Goal: Information Seeking & Learning: Learn about a topic

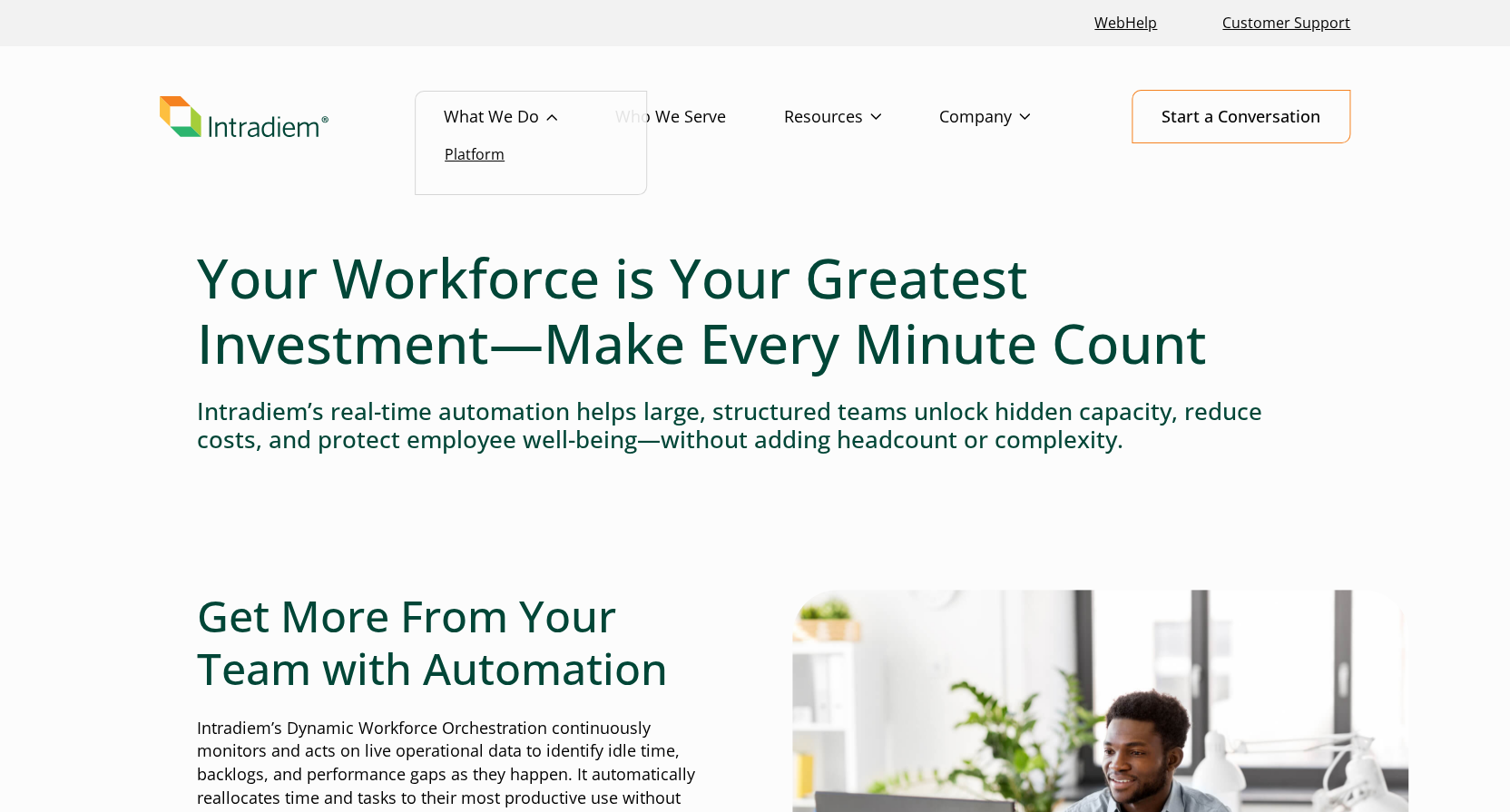
click at [503, 155] on link "Platform" at bounding box center [475, 154] width 60 height 20
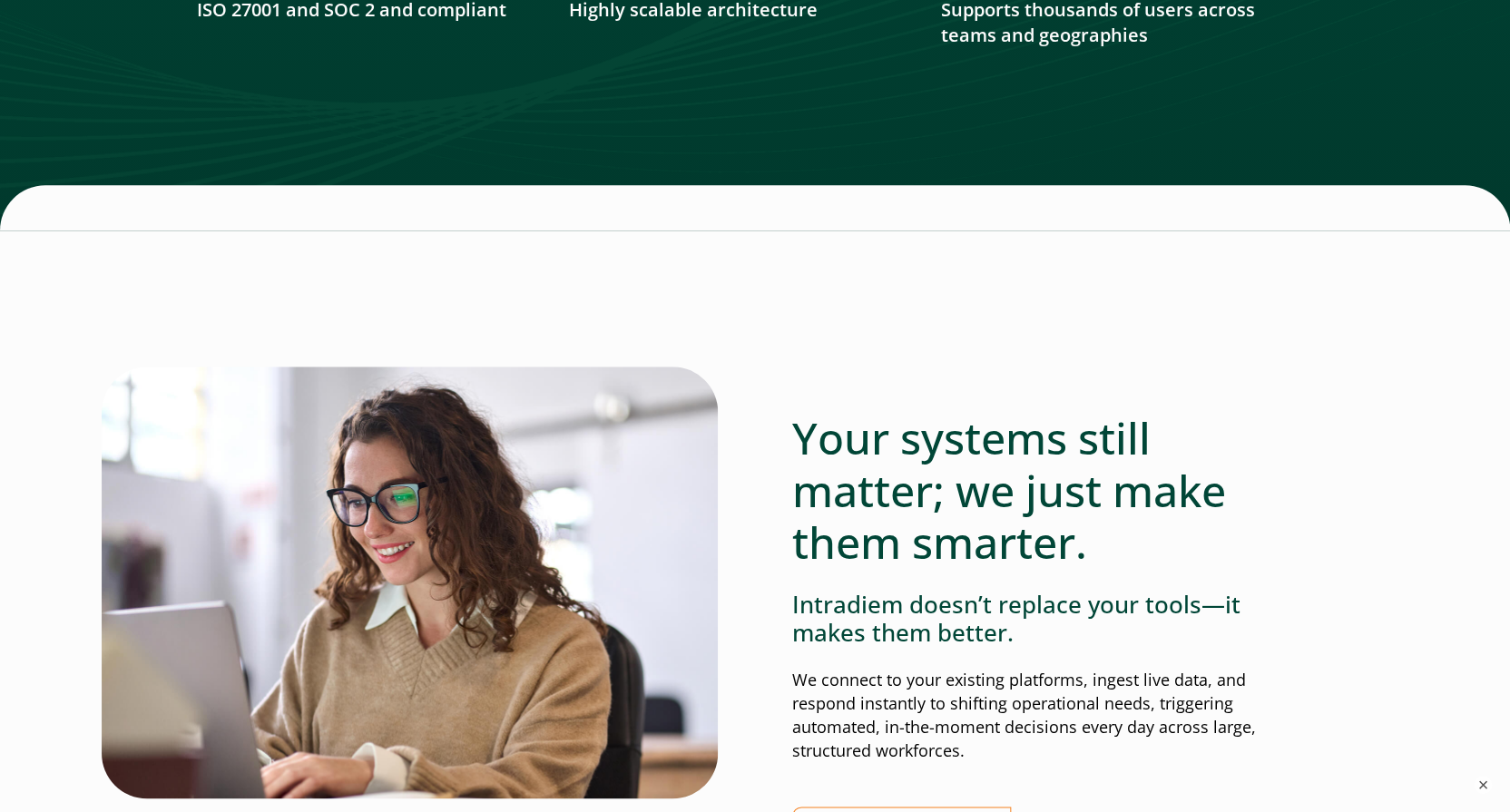
scroll to position [3156, 2]
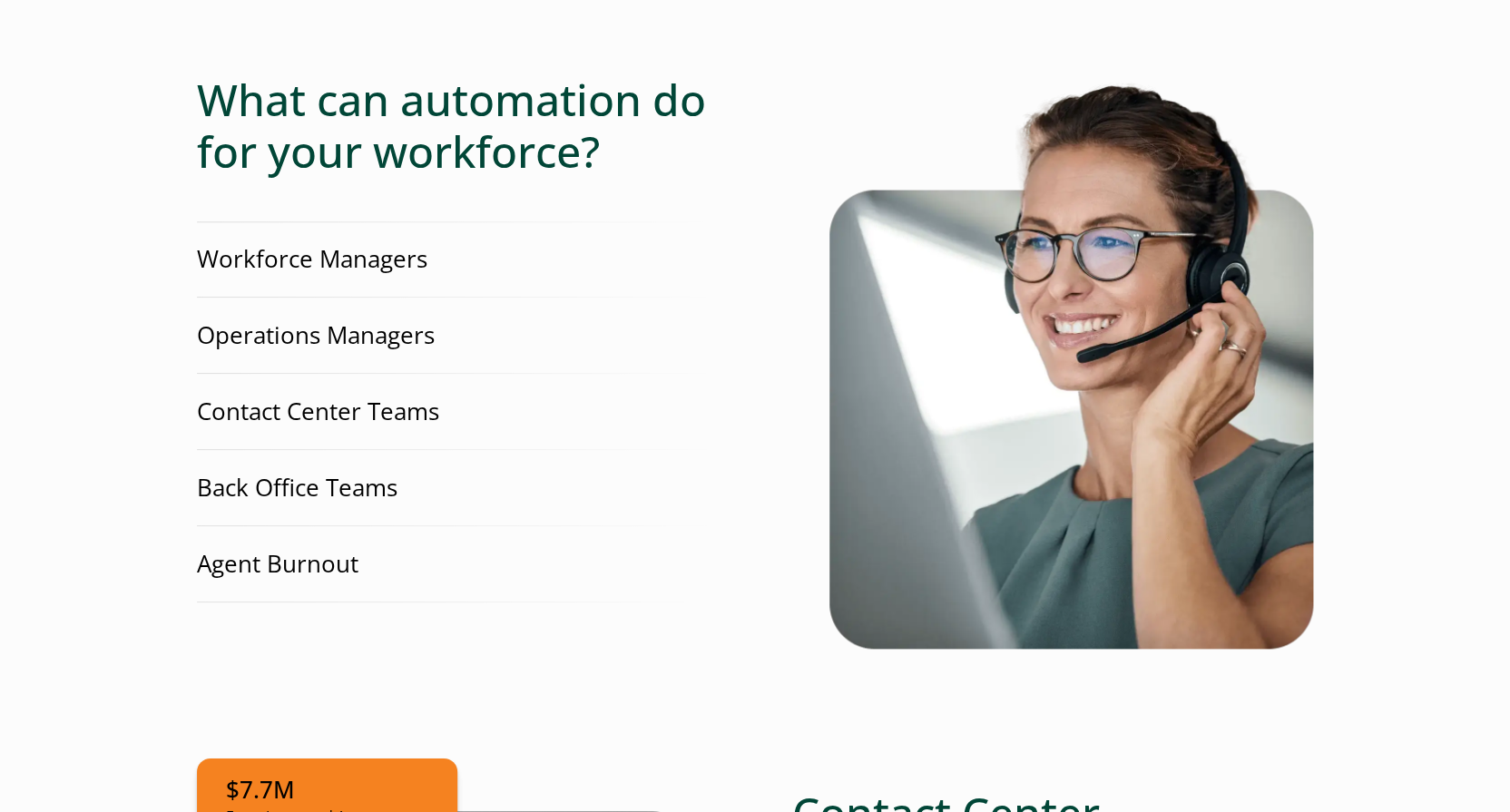
scroll to position [519, 0]
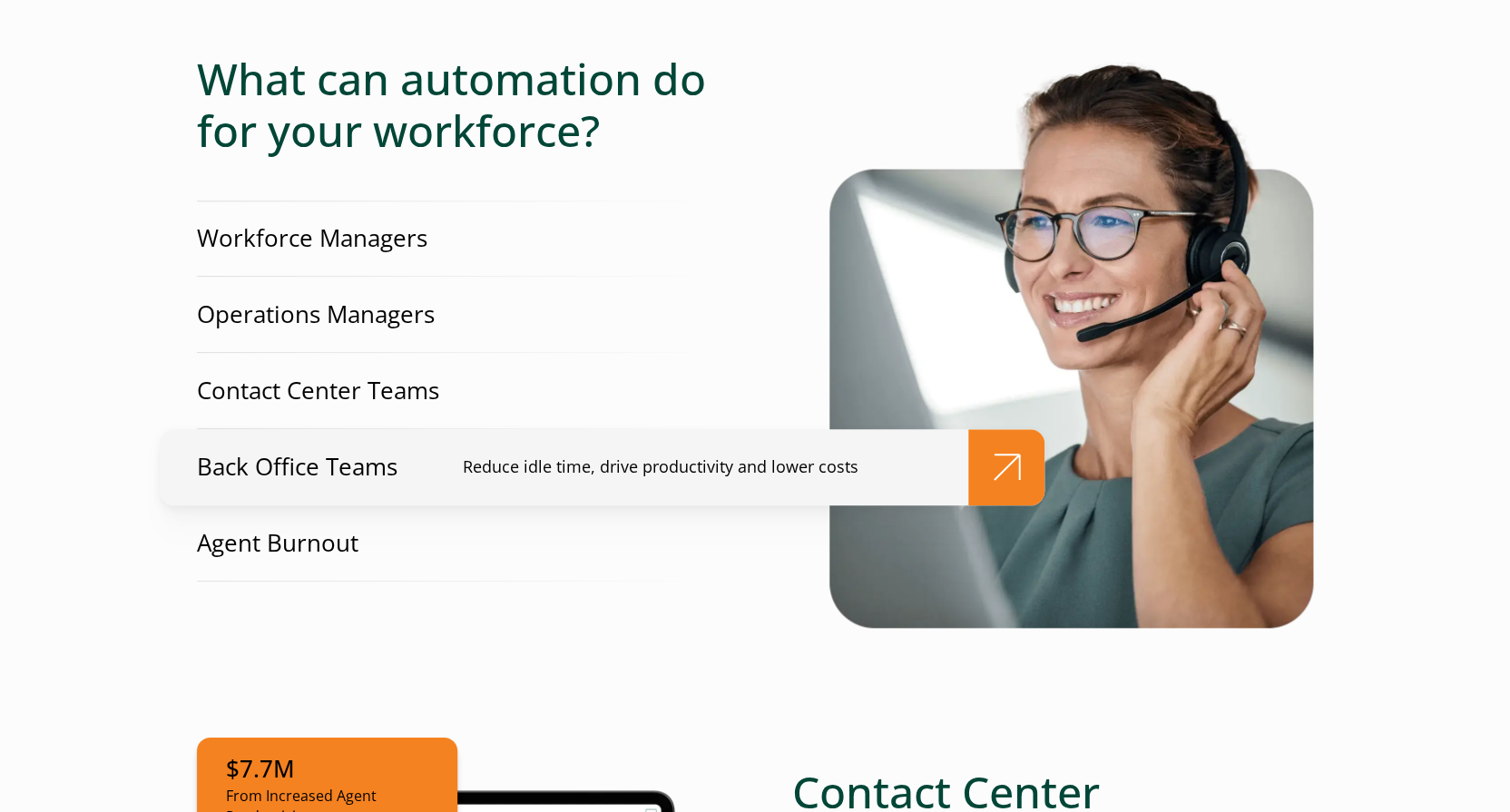
click at [362, 480] on p "Back Office Teams" at bounding box center [297, 466] width 201 height 34
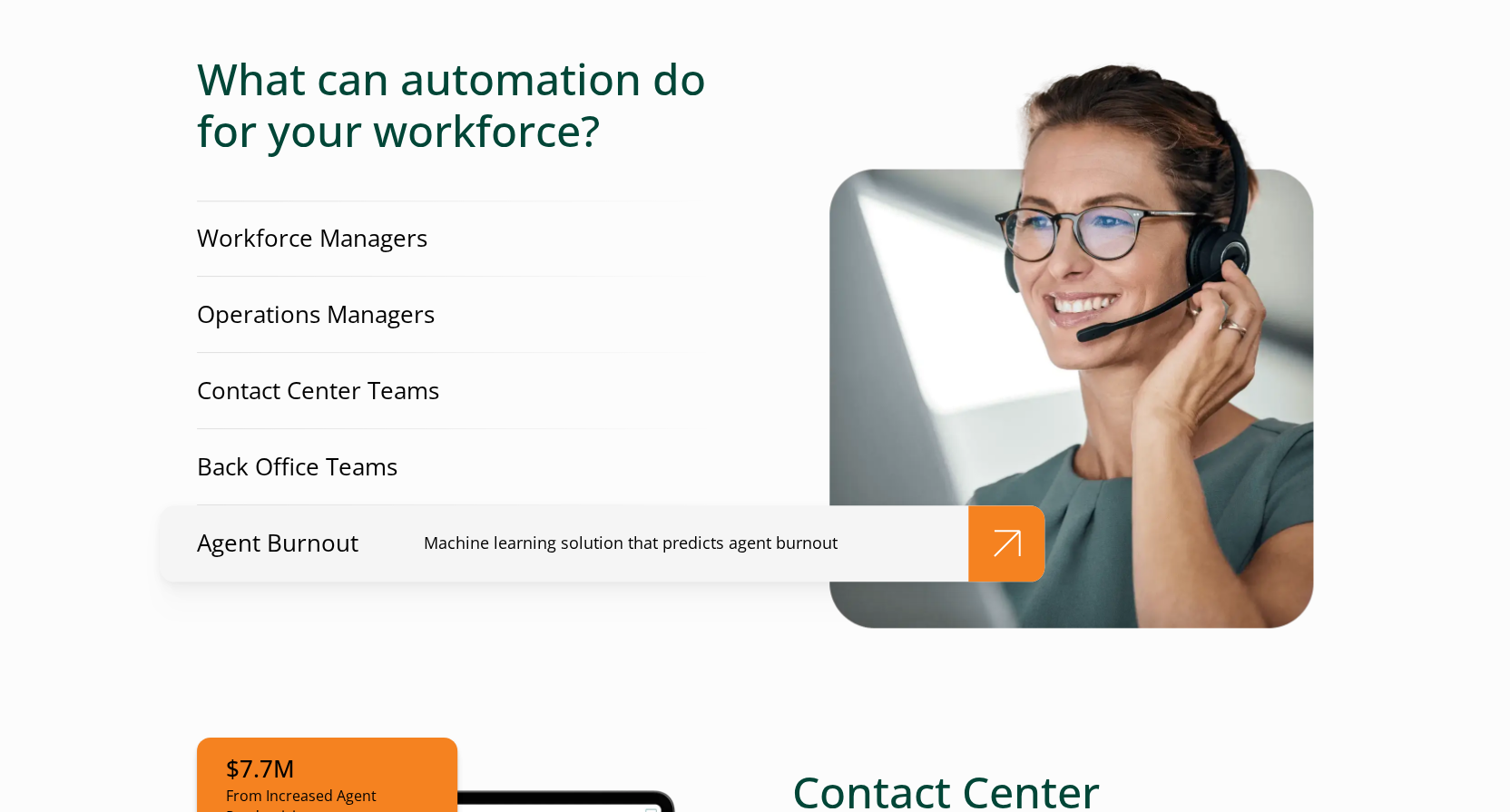
click at [344, 546] on p "Agent Burnout" at bounding box center [277, 543] width 162 height 34
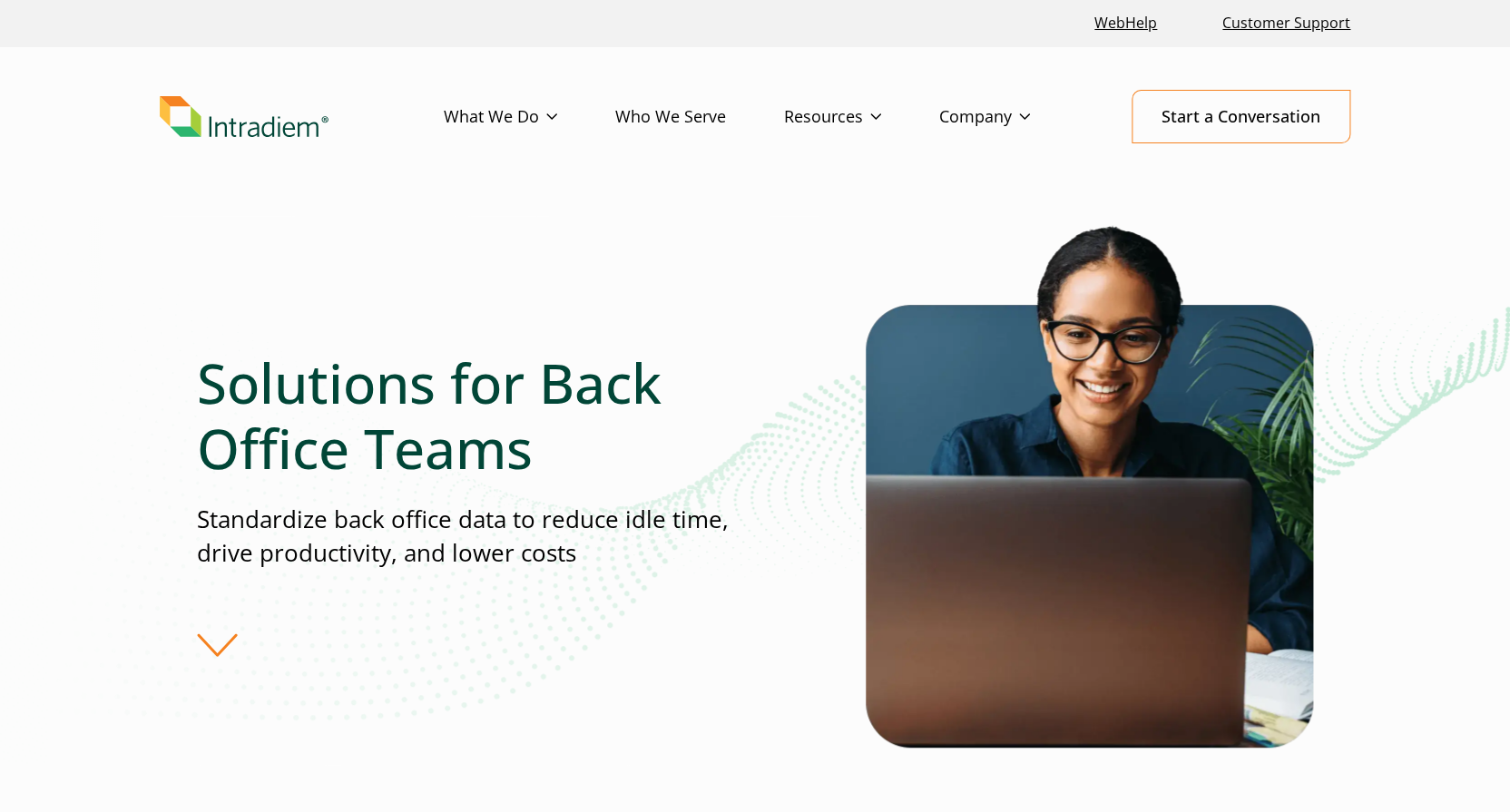
click at [699, 544] on p "Standardize back office data to reduce idle time, drive productivity, and lower…" at bounding box center [475, 537] width 557 height 68
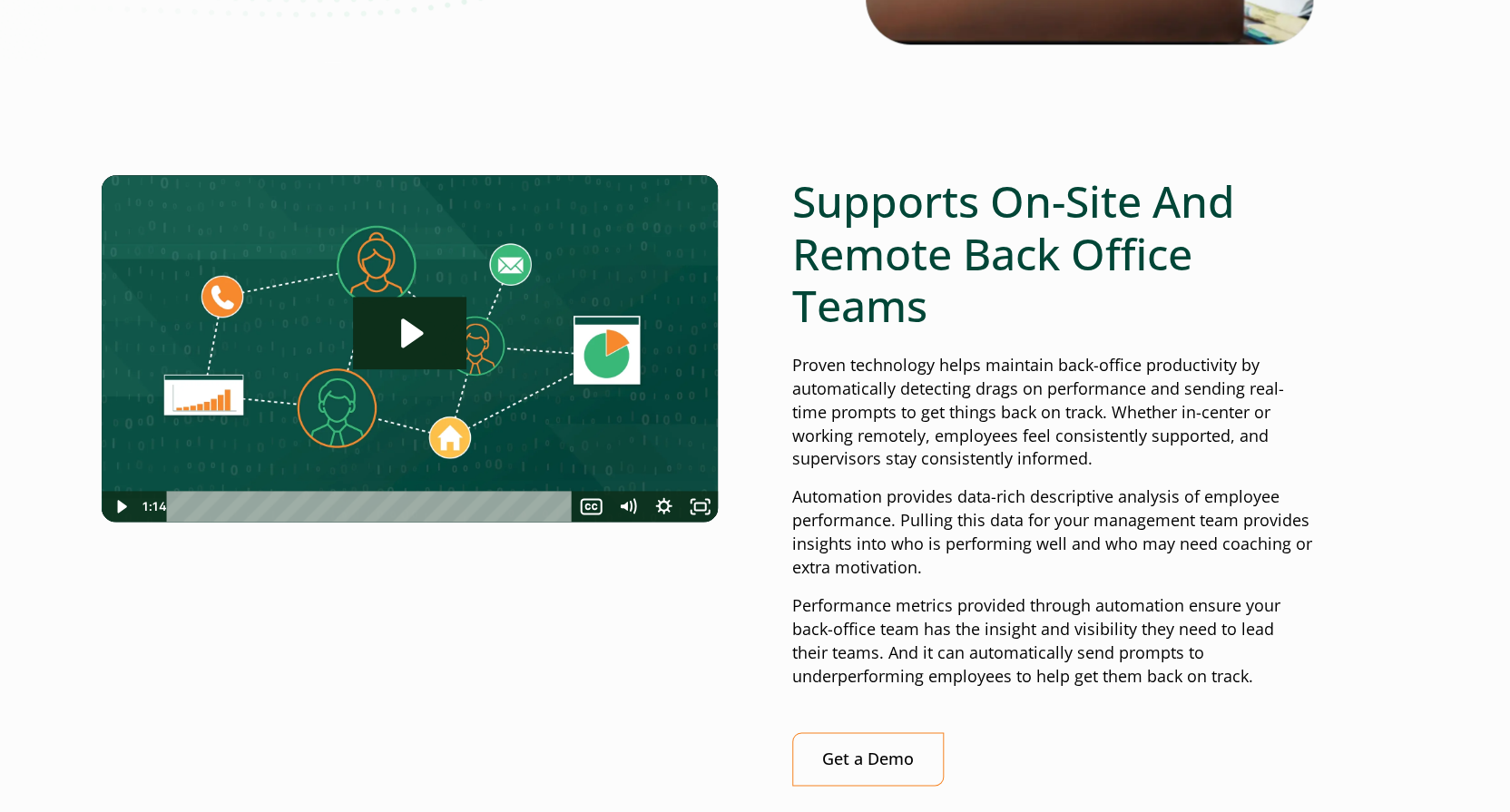
scroll to position [605, 0]
